Goal: Navigation & Orientation: Understand site structure

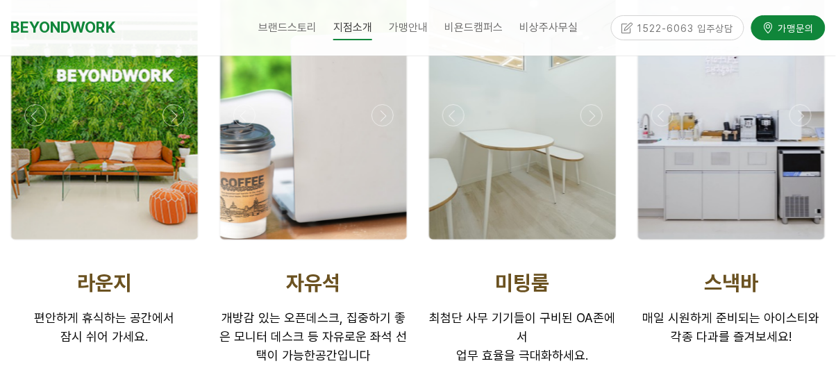
scroll to position [2361, 0]
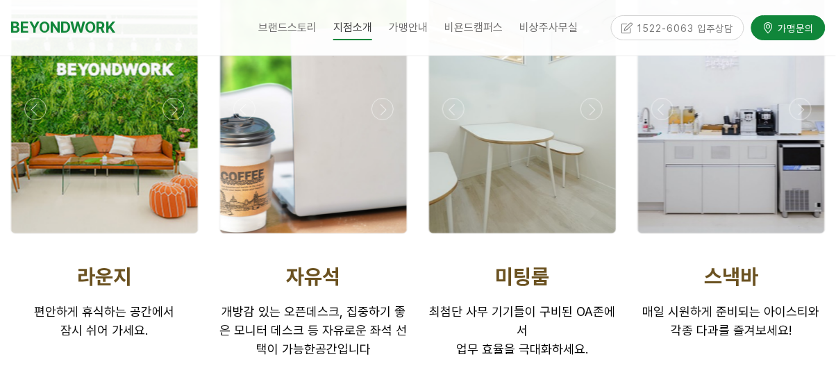
click at [66, 304] on span "편안하게 휴식하는 공간에서 잠시 쉬어 가세요." at bounding box center [105, 320] width 140 height 33
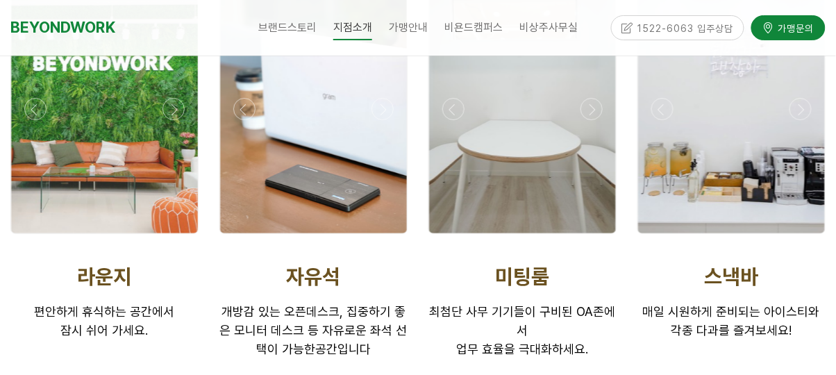
click at [103, 150] on div at bounding box center [104, 108] width 187 height 249
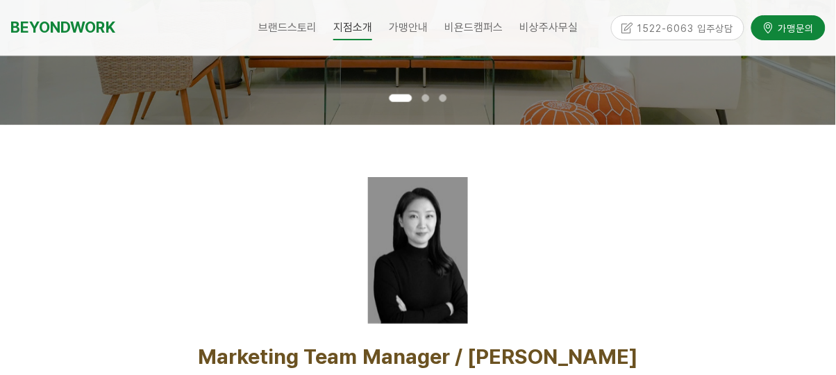
scroll to position [356, 0]
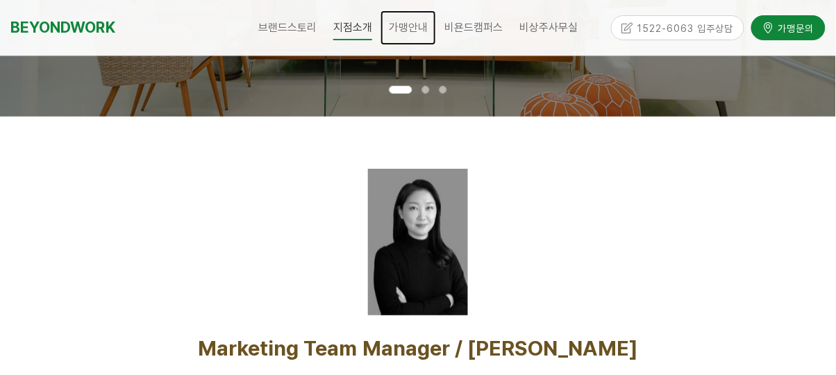
click at [418, 28] on span "가맹안내" at bounding box center [408, 27] width 39 height 13
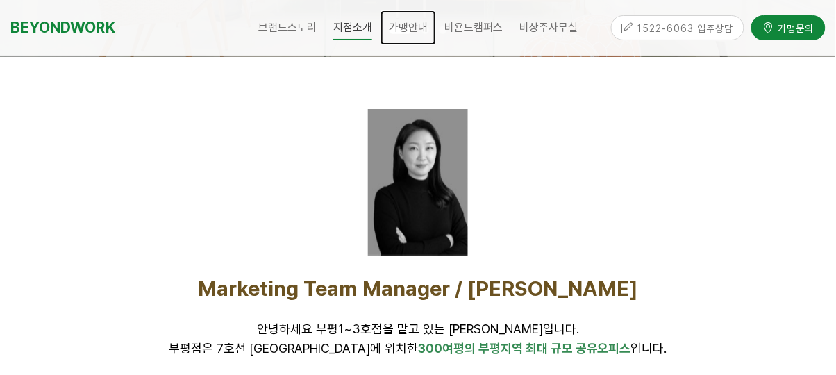
scroll to position [423, 0]
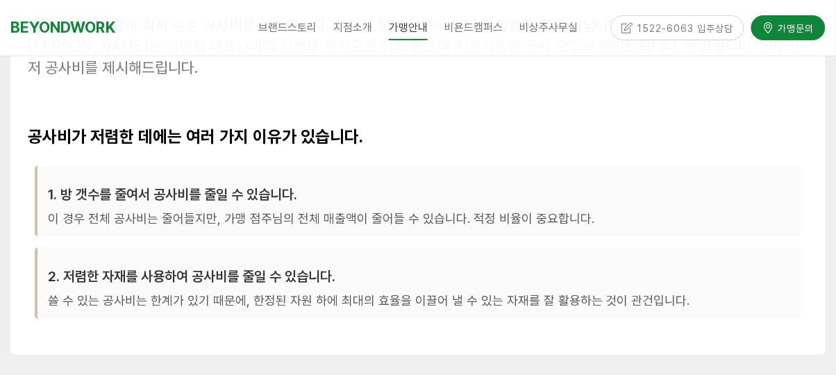
scroll to position [556, 0]
click at [79, 306] on p "쓸 수 있는 공사비는 한계가 있기 때문에, 한정된 자원 하에 최대의 효율을 이끌어 낼 수 있는 자재를 잘 활용하는 것이 관건입니다." at bounding box center [419, 303] width 743 height 22
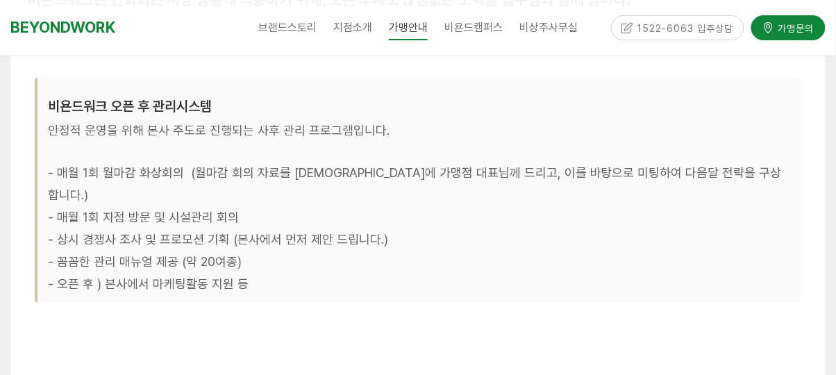
scroll to position [4354, 0]
click at [477, 20] on link "비욘드캠퍼스" at bounding box center [473, 27] width 75 height 35
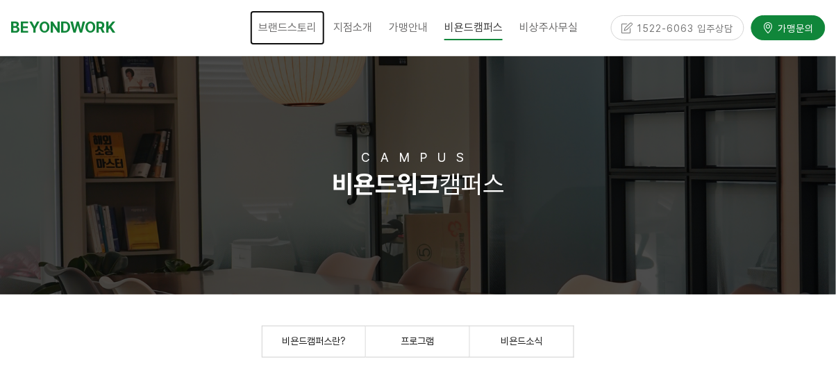
click at [290, 27] on span "브랜드스토리" at bounding box center [287, 27] width 58 height 13
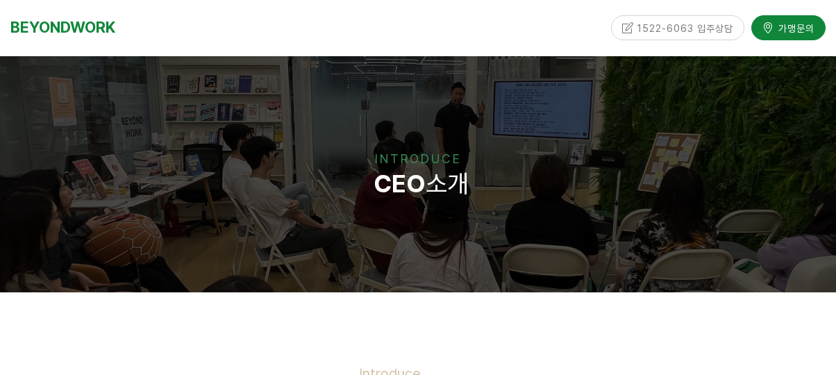
click at [239, 22] on div "브랜드스토리 CEO 소개 CORE VALUE 성장스토리 지점소개 안양평촌점 안양역점 분당서현점 인천부평1호점 인천부평2호점 인천부평3호점 스튜…" at bounding box center [418, 28] width 360 height 56
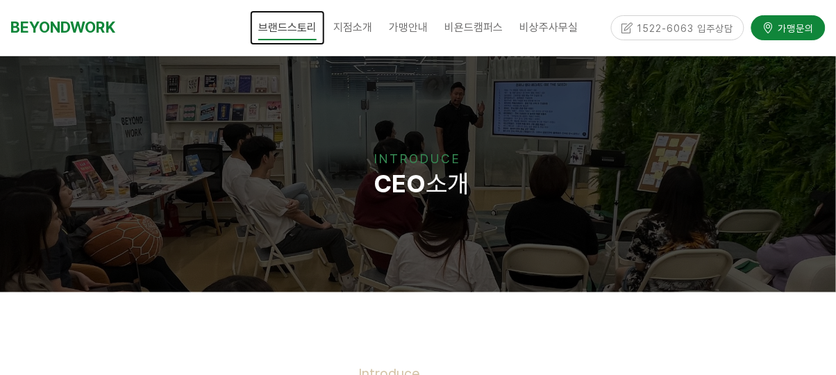
click at [274, 29] on span "브랜드스토리" at bounding box center [287, 28] width 58 height 26
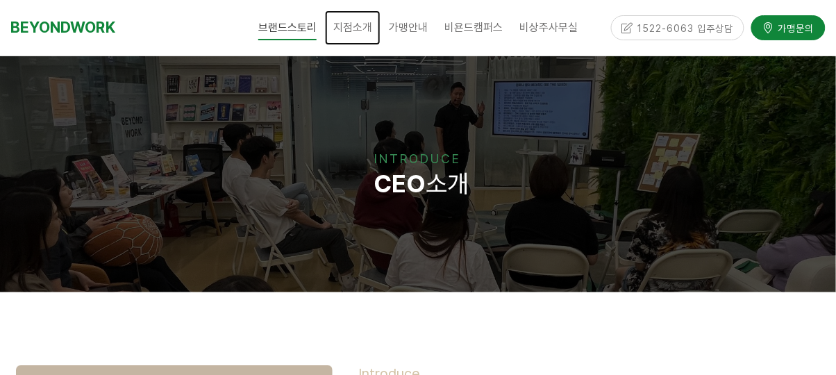
click at [350, 22] on span "지점소개" at bounding box center [352, 27] width 39 height 13
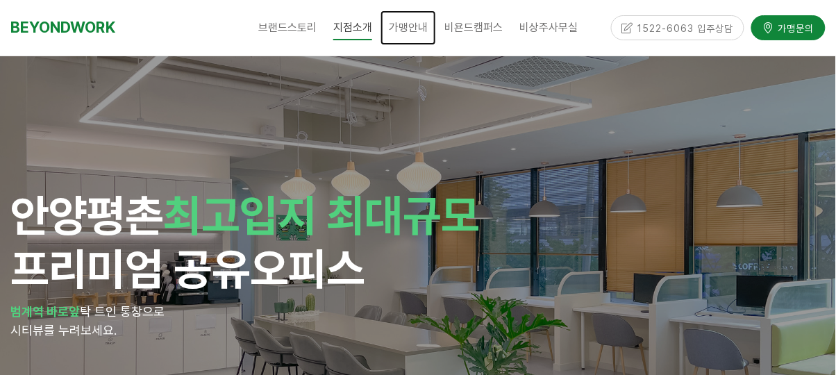
click at [413, 27] on span "가맹안내" at bounding box center [408, 27] width 39 height 13
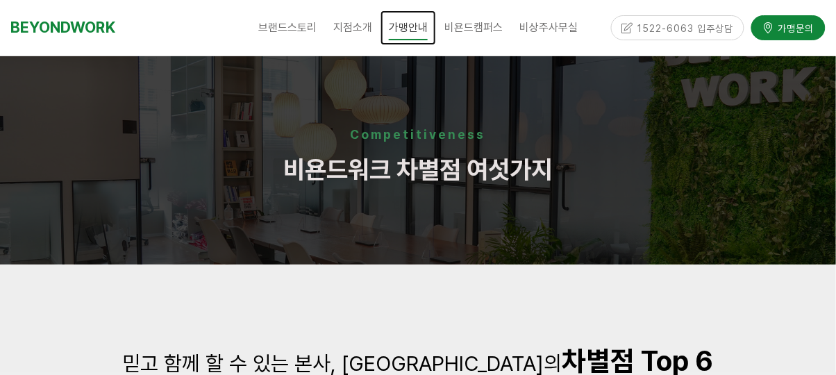
click at [404, 28] on span "가맹안내" at bounding box center [408, 28] width 39 height 26
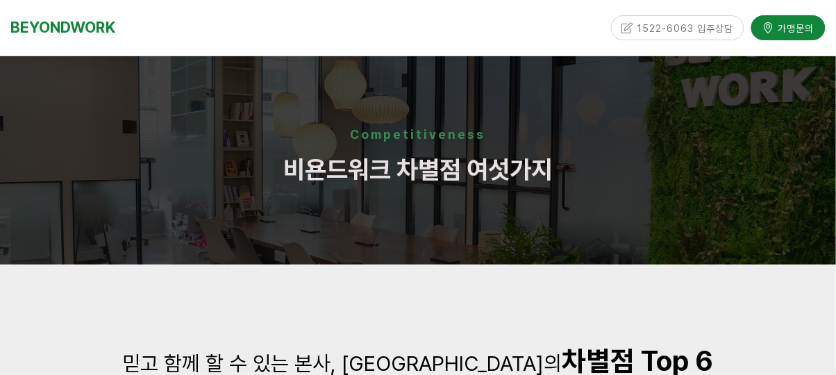
click at [404, 33] on div "브랜드스토리 CEO 소개 CORE VALUE 성장스토리 지점소개 안양평촌점 안양역점 분당서현점 인천부평1호점 인천부평2호점 인천부평3호점 스튜…" at bounding box center [418, 27] width 347 height 35
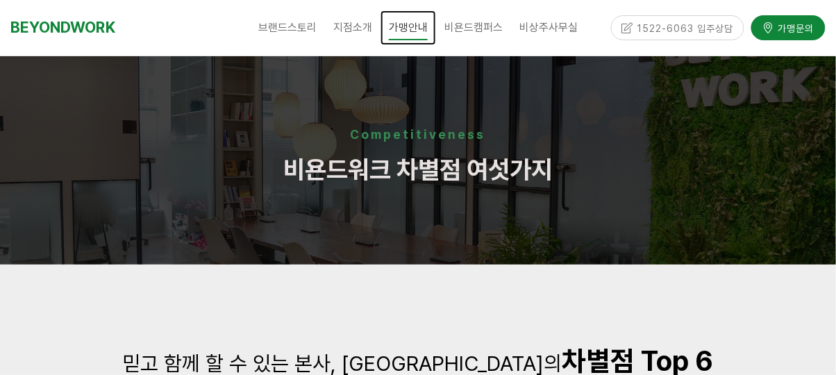
click at [402, 27] on span "가맹안내" at bounding box center [408, 28] width 39 height 26
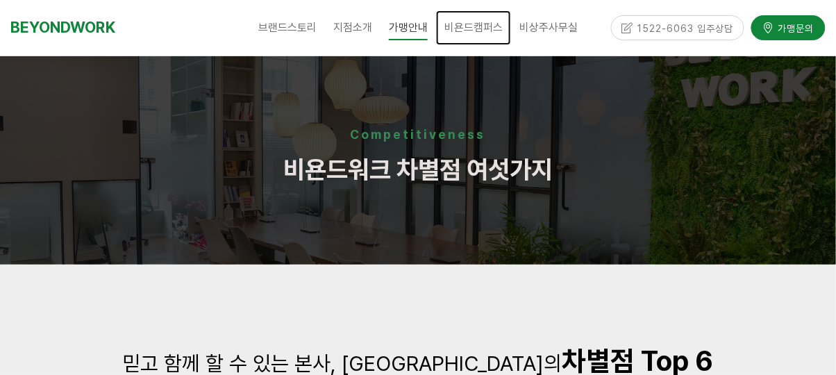
click at [467, 28] on span "비욘드캠퍼스" at bounding box center [474, 27] width 58 height 13
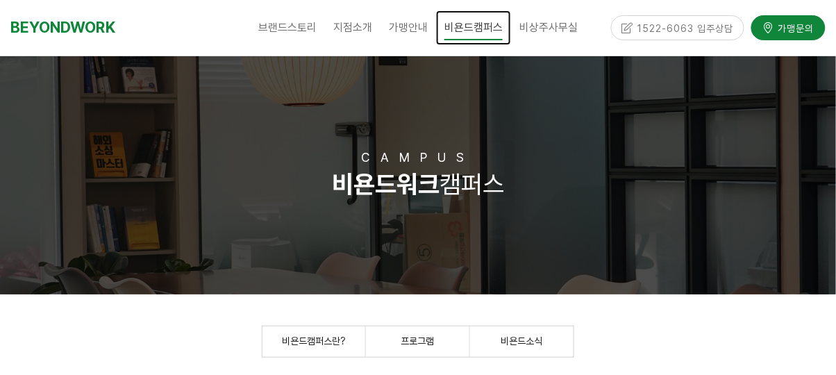
click at [460, 32] on span "비욘드캠퍼스" at bounding box center [474, 28] width 58 height 26
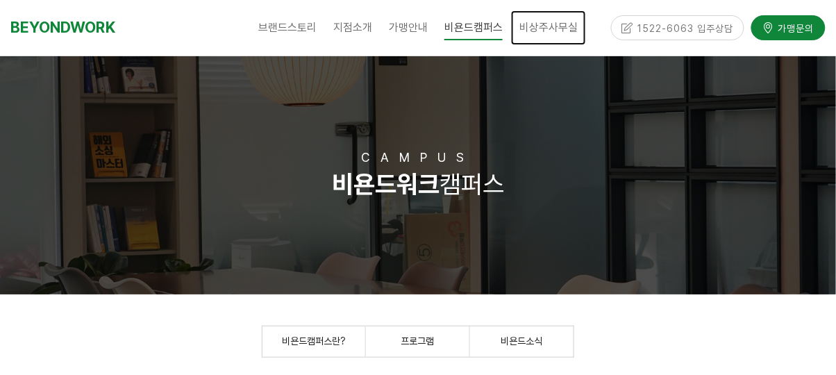
click at [549, 26] on span "비상주사무실" at bounding box center [549, 27] width 58 height 13
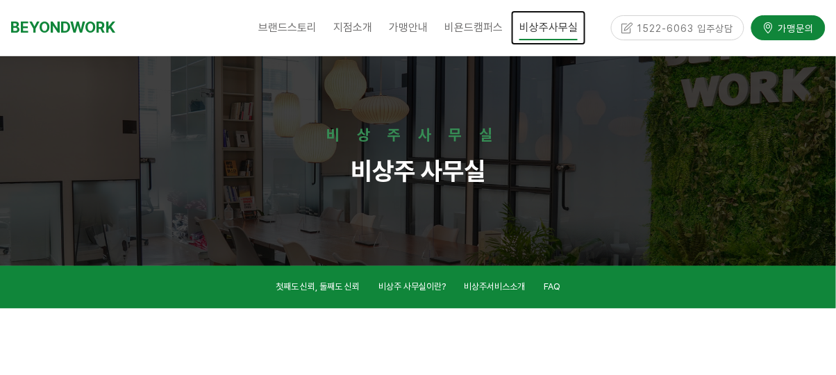
click at [566, 26] on span "비상주사무실" at bounding box center [549, 28] width 58 height 26
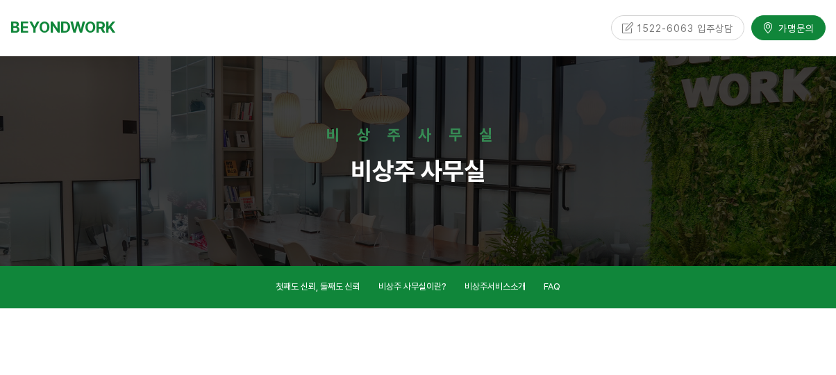
click at [559, 19] on div "브랜드스토리 CEO 소개 CORE VALUE 성장스토리 지점소개 [GEOGRAPHIC_DATA] [GEOGRAPHIC_DATA] [GEOGRA…" at bounding box center [418, 27] width 347 height 35
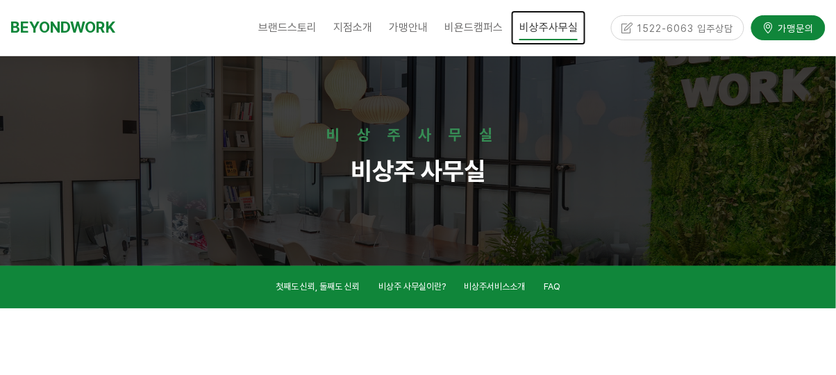
click at [559, 26] on span "비상주사무실" at bounding box center [549, 28] width 58 height 26
